Goal: Information Seeking & Learning: Learn about a topic

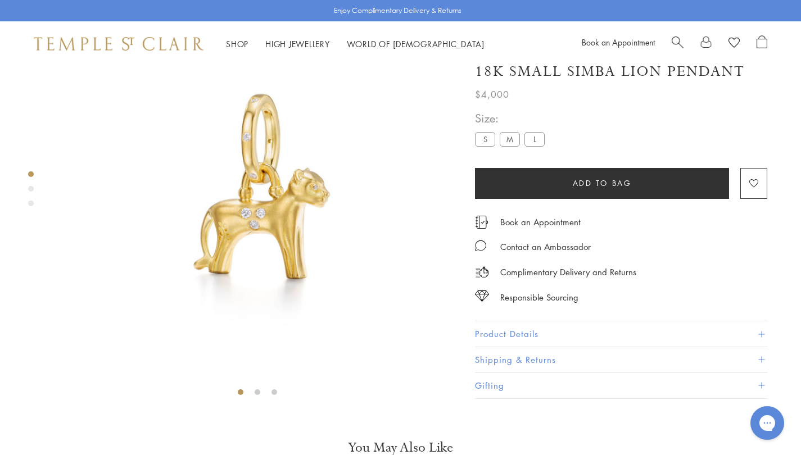
click at [484, 147] on label "S" at bounding box center [485, 140] width 20 height 14
click at [534, 347] on button "Product Details" at bounding box center [621, 334] width 292 height 25
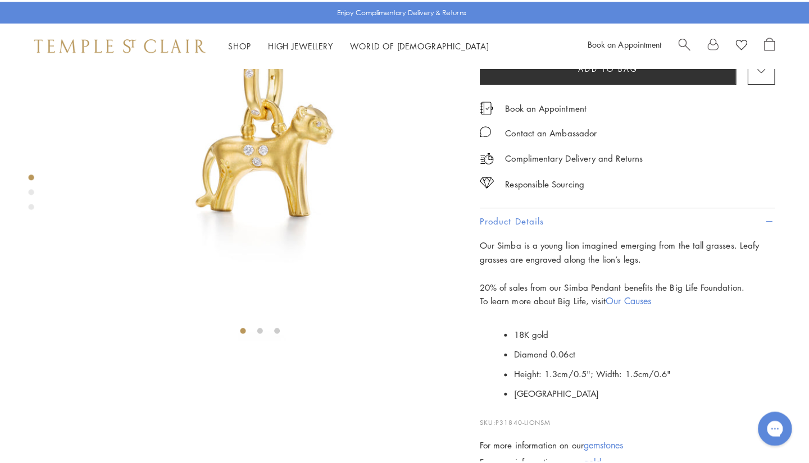
scroll to position [246, 0]
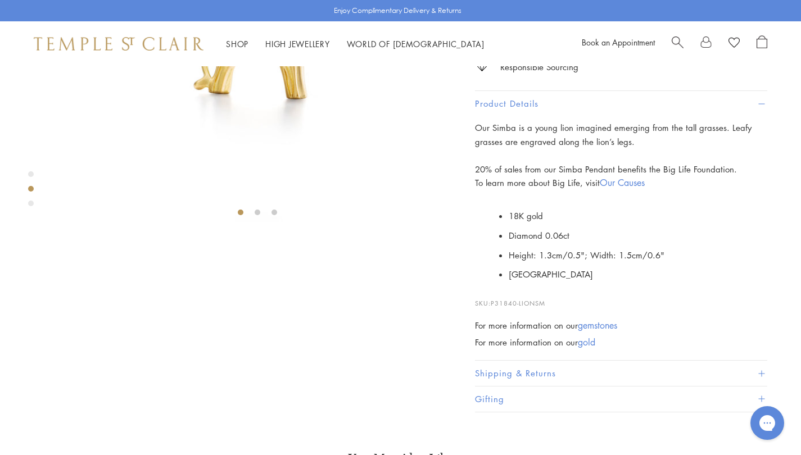
click at [672, 40] on span "Search" at bounding box center [677, 41] width 12 height 12
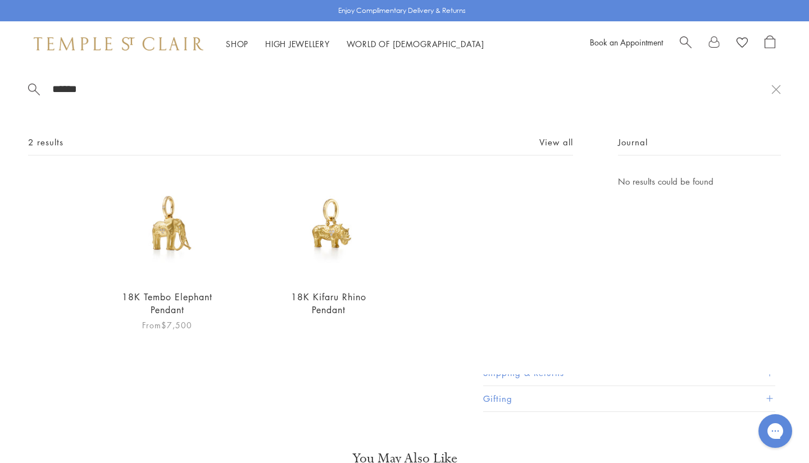
type input "******"
click at [143, 248] on img at bounding box center [167, 227] width 105 height 105
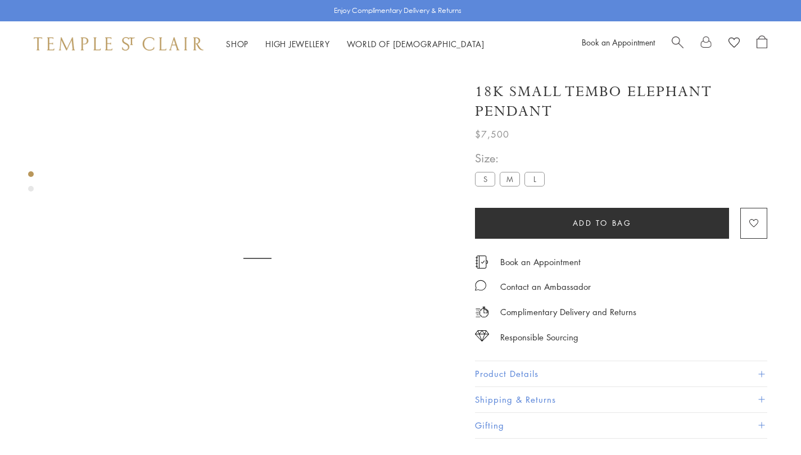
click at [522, 374] on button "Product Details" at bounding box center [621, 373] width 292 height 25
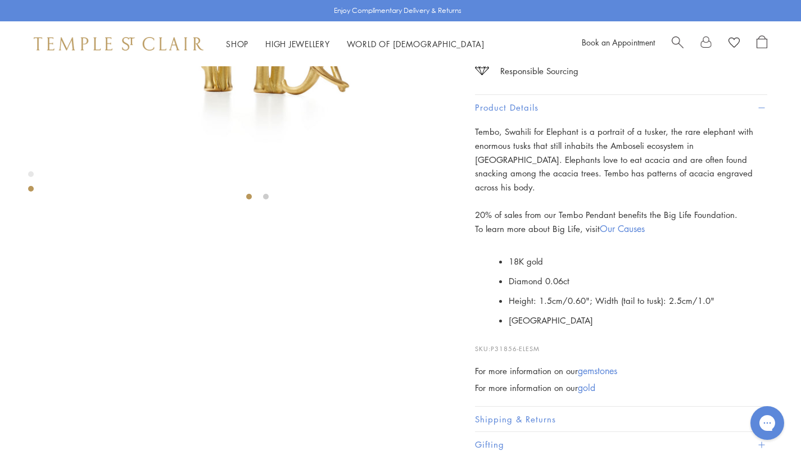
scroll to position [313, 0]
